Goal: Use online tool/utility: Utilize a website feature to perform a specific function

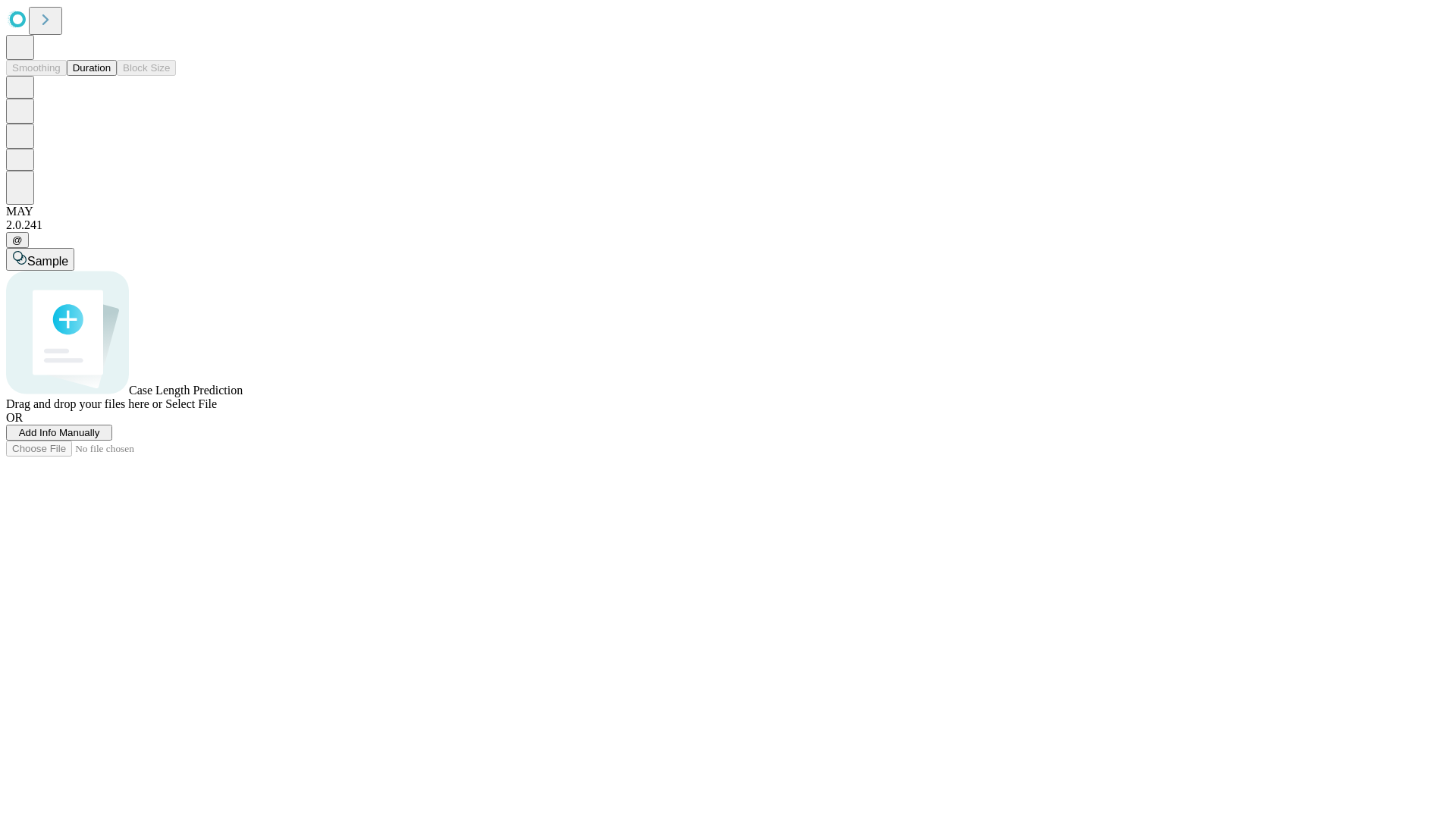
click at [111, 76] on button "Duration" at bounding box center [92, 68] width 50 height 16
click at [100, 438] on span "Add Info Manually" at bounding box center [59, 433] width 81 height 12
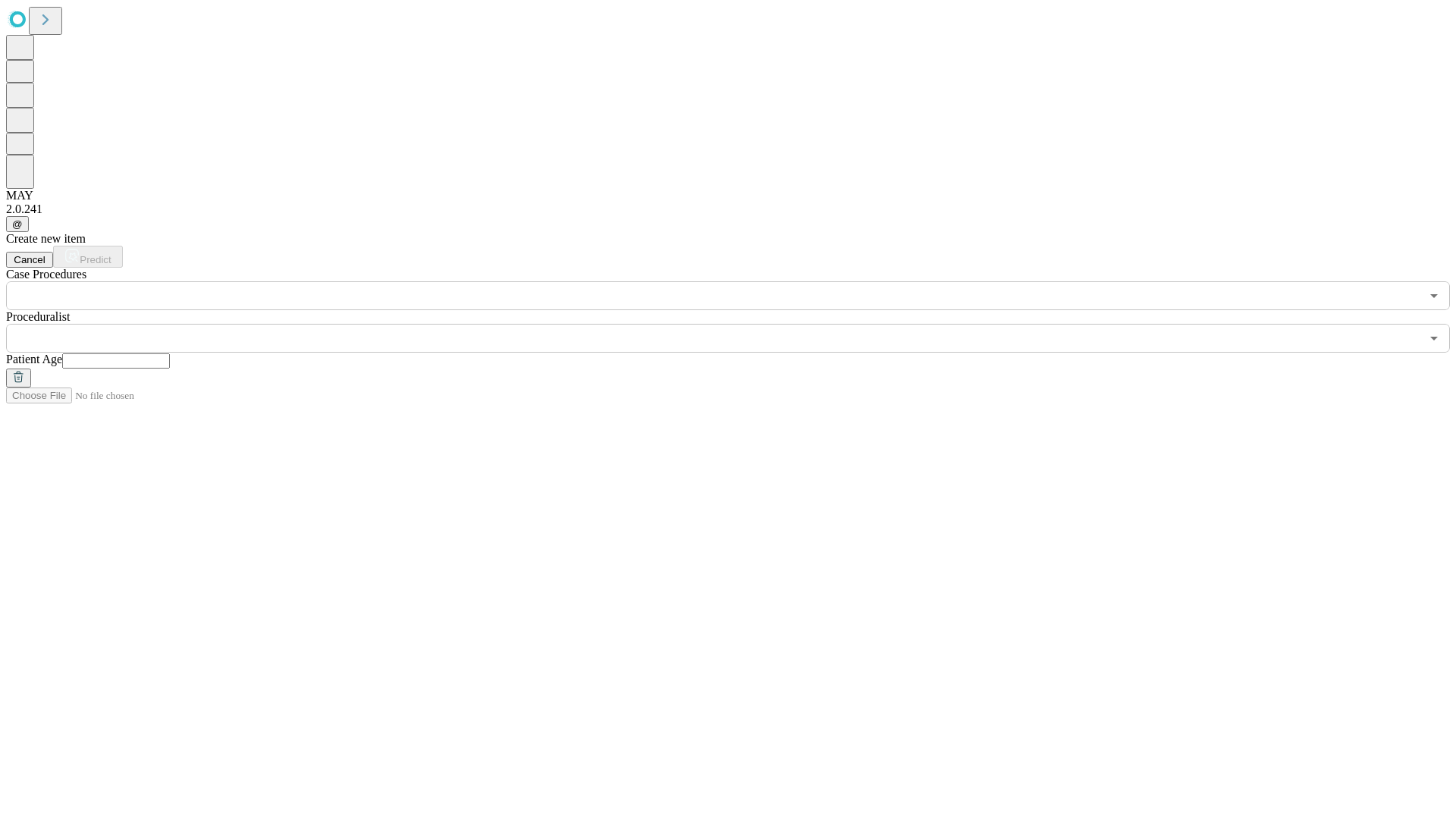
click at [170, 353] on input "text" at bounding box center [116, 361] width 107 height 15
type input "**"
click at [738, 324] on input "text" at bounding box center [713, 338] width 1415 height 29
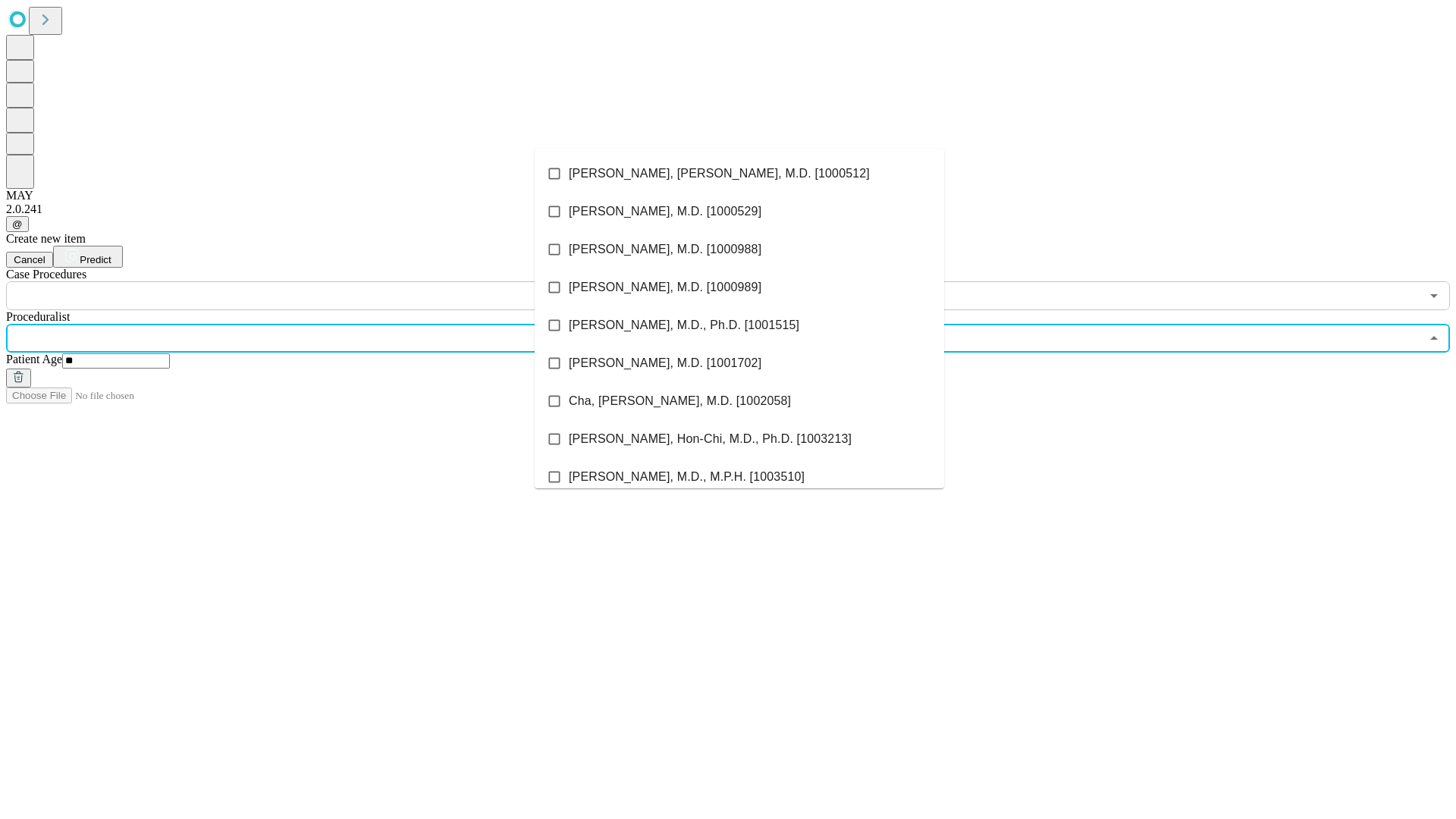
click at [739, 173] on li "[PERSON_NAME], [PERSON_NAME], M.D. [1000512]" at bounding box center [739, 173] width 410 height 38
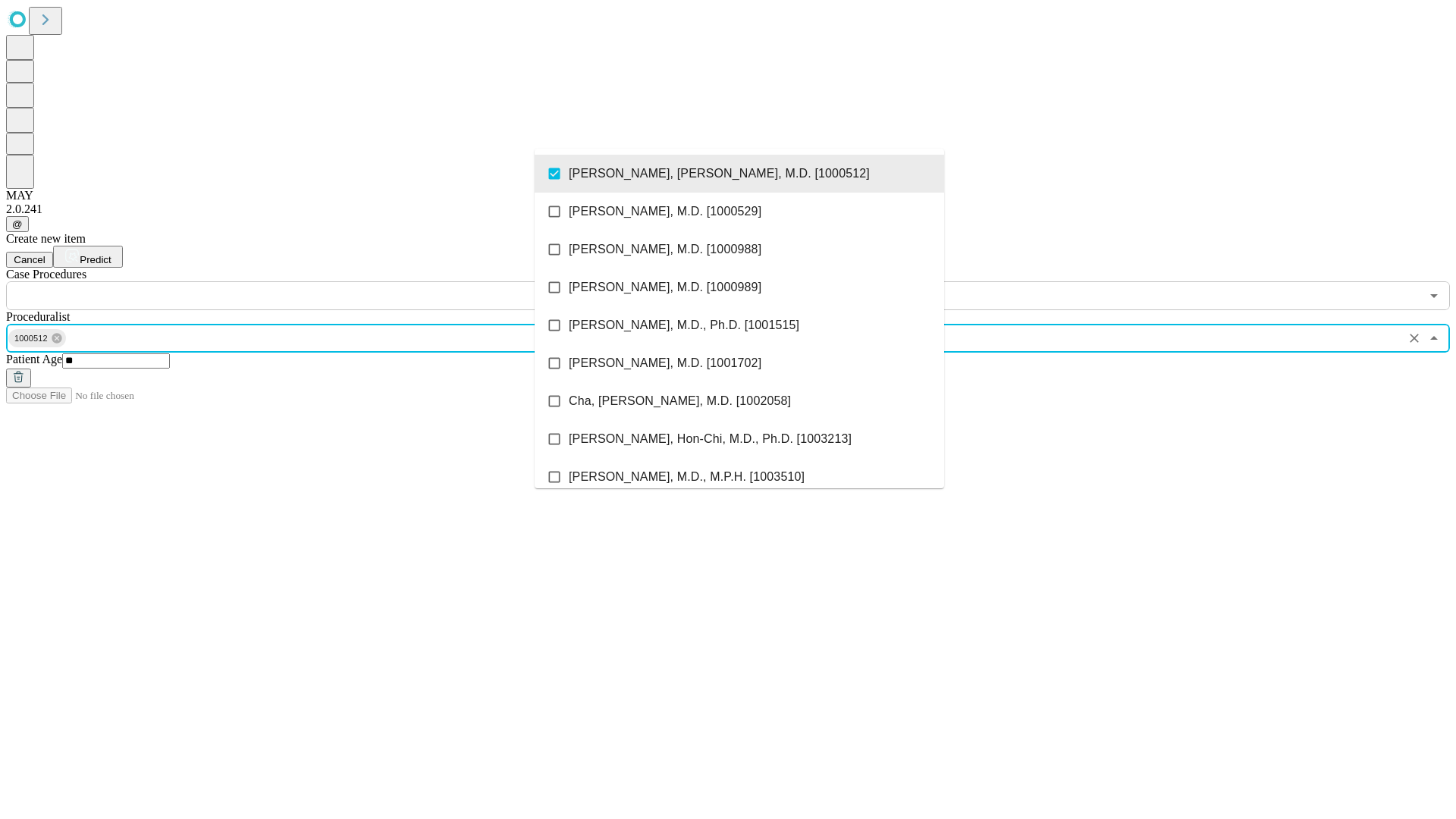
click at [319, 282] on input "text" at bounding box center [713, 296] width 1415 height 29
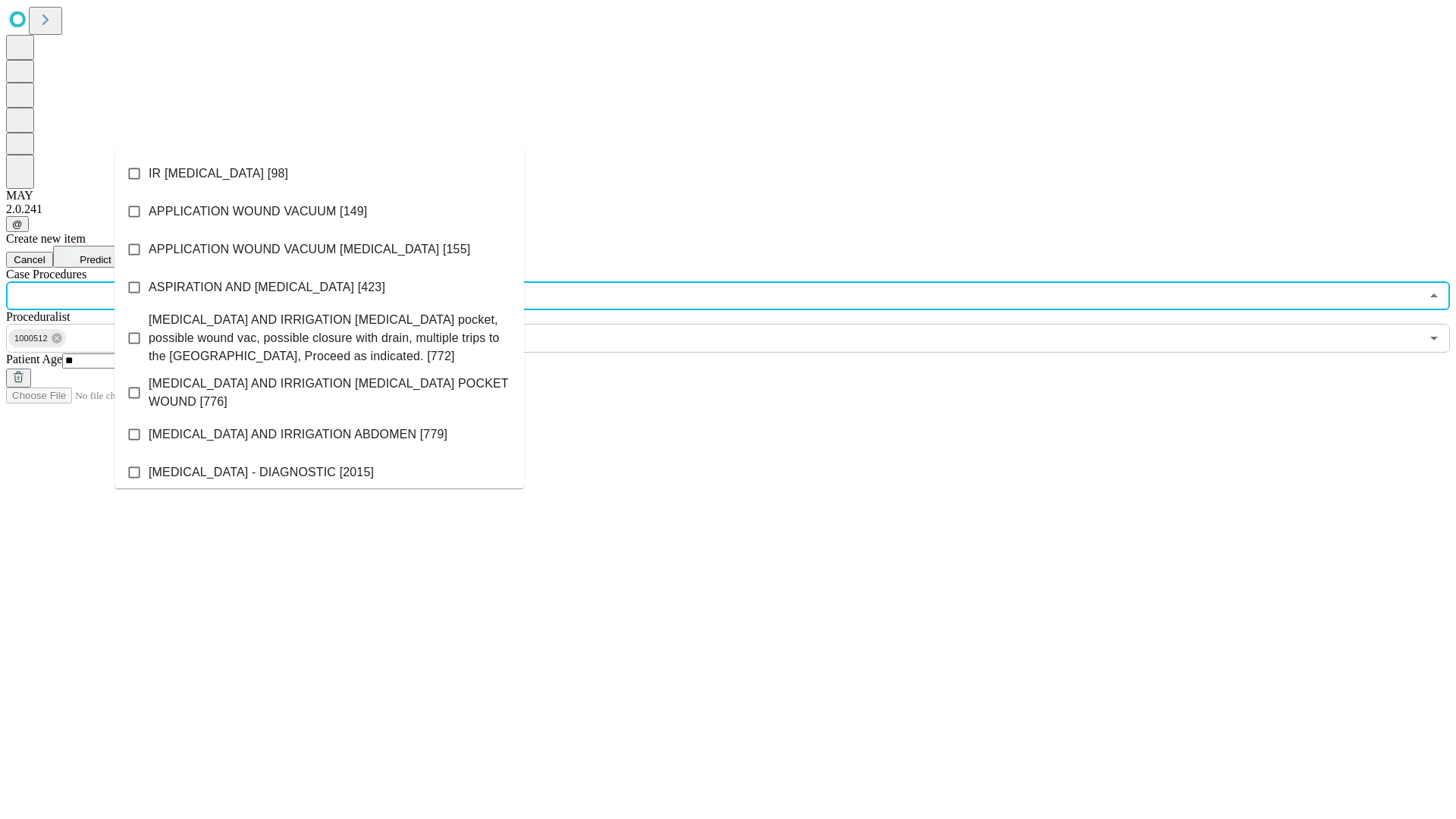
click at [320, 173] on li "IR [MEDICAL_DATA] [98]" at bounding box center [320, 173] width 410 height 38
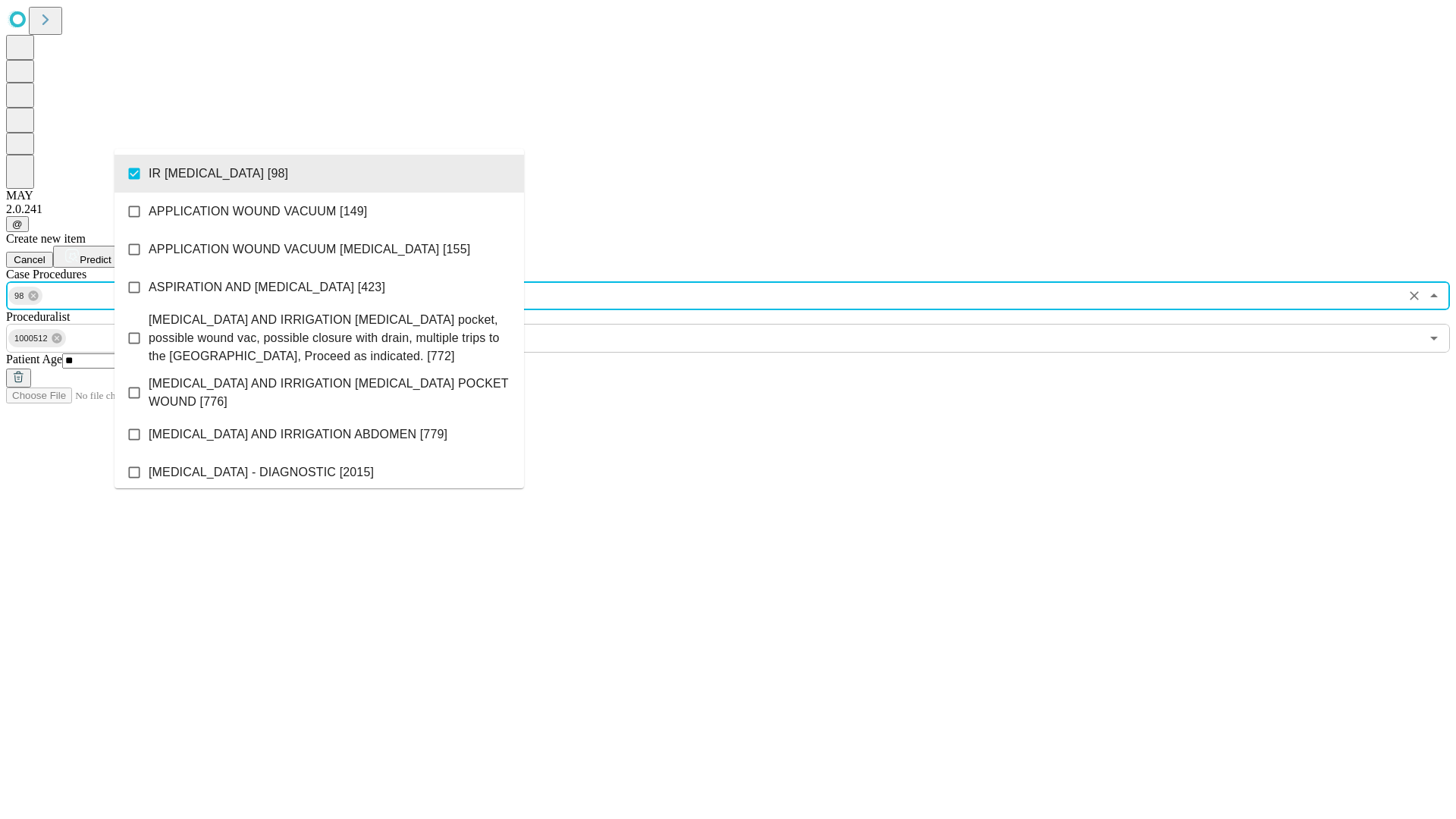
click at [111, 254] on span "Predict" at bounding box center [95, 260] width 31 height 12
